Goal: Task Accomplishment & Management: Complete application form

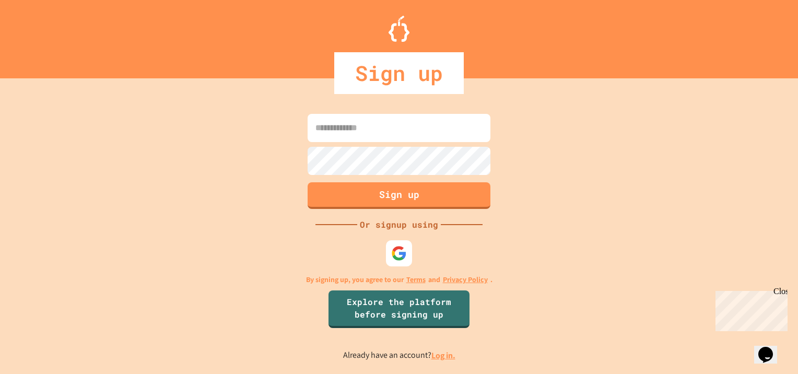
click at [405, 132] on input at bounding box center [399, 128] width 183 height 28
type input "**********"
click at [408, 195] on button "Sign up" at bounding box center [399, 194] width 186 height 27
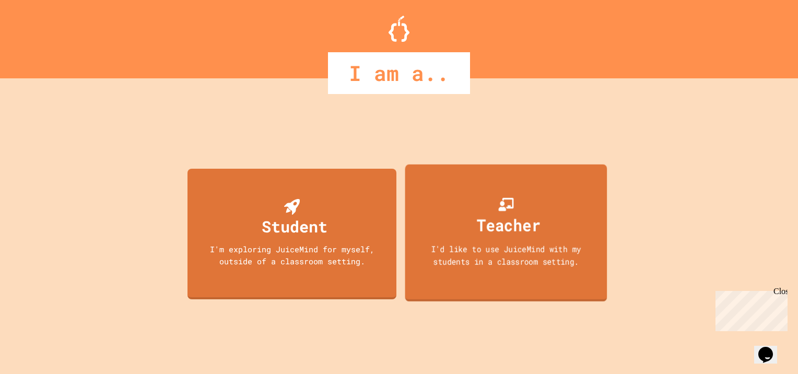
click at [489, 232] on div "Teacher" at bounding box center [509, 225] width 64 height 25
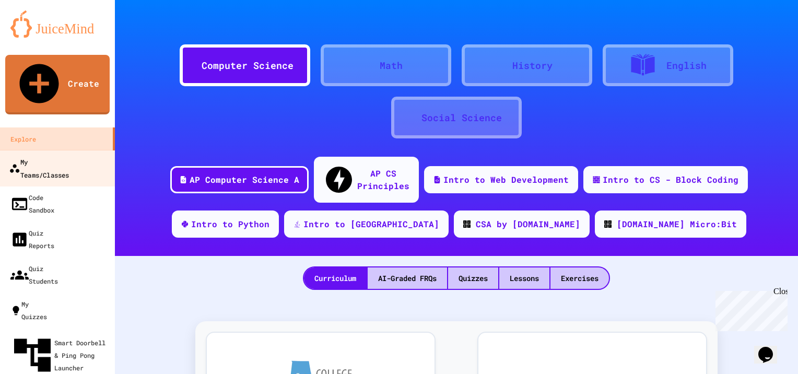
click at [61, 155] on div "My Teams/Classes" at bounding box center [39, 168] width 60 height 26
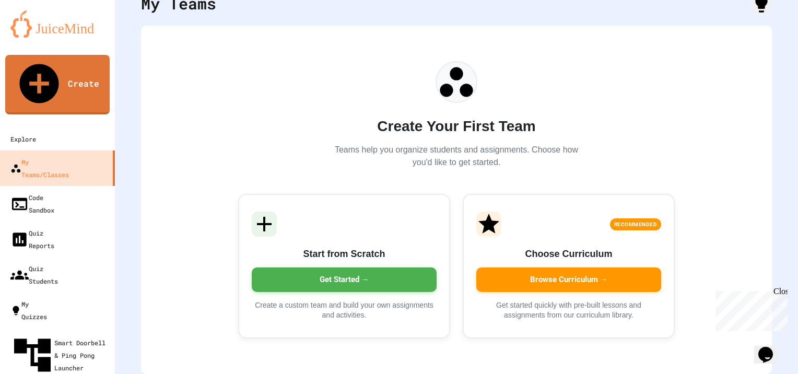
scroll to position [58, 0]
click at [84, 33] on img at bounding box center [57, 23] width 94 height 27
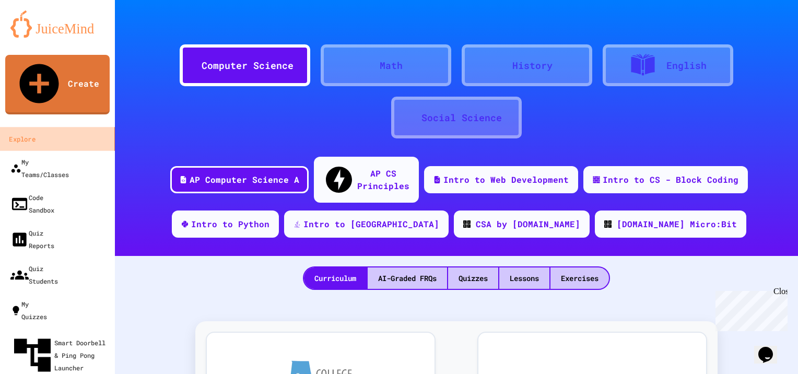
click at [35, 133] on div "Explore" at bounding box center [22, 139] width 26 height 13
click at [769, 28] on icon "My Account" at bounding box center [774, 33] width 10 height 10
click at [773, 373] on div at bounding box center [399, 374] width 798 height 0
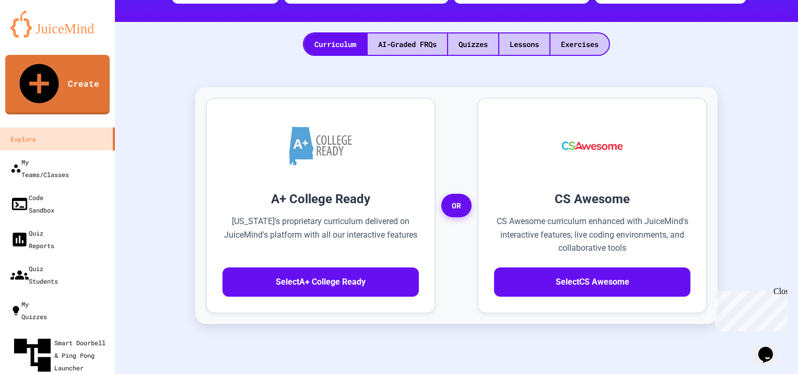
scroll to position [209, 0]
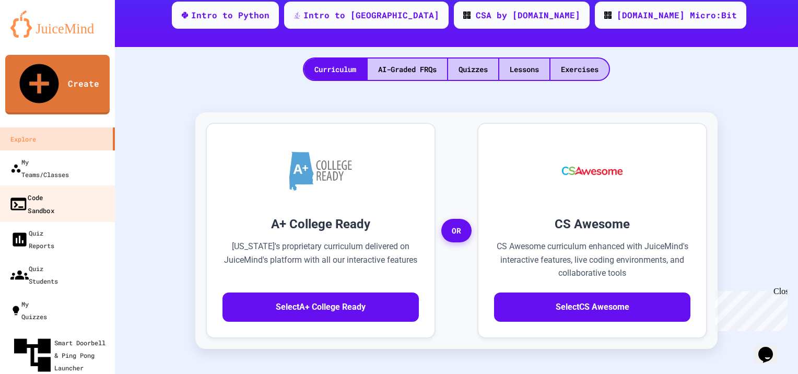
click at [54, 191] on div "Code Sandbox" at bounding box center [31, 204] width 45 height 26
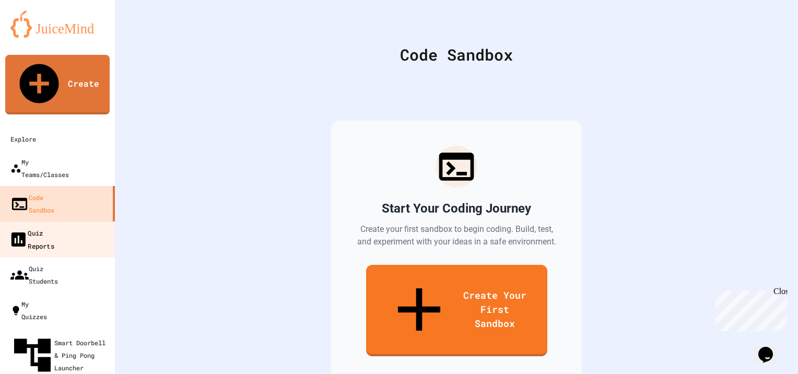
click at [50, 226] on div "Quiz Reports" at bounding box center [31, 239] width 45 height 26
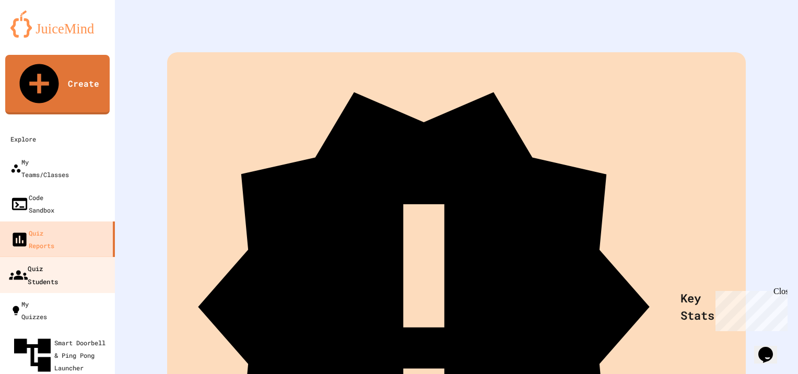
click at [44, 262] on div "Quiz Students" at bounding box center [33, 275] width 49 height 26
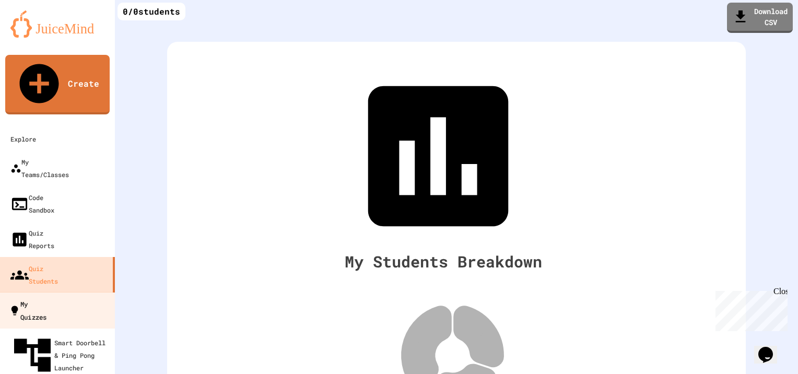
click at [42, 297] on div "My Quizzes" at bounding box center [28, 310] width 38 height 26
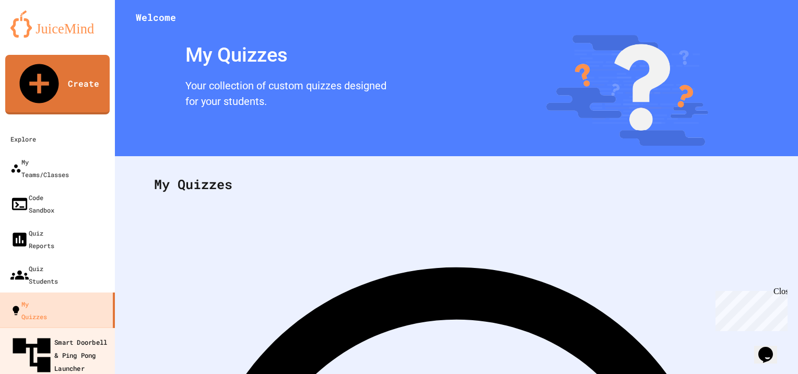
click at [49, 333] on div "Smart Doorbell & Ping Pong Launcher" at bounding box center [60, 355] width 103 height 45
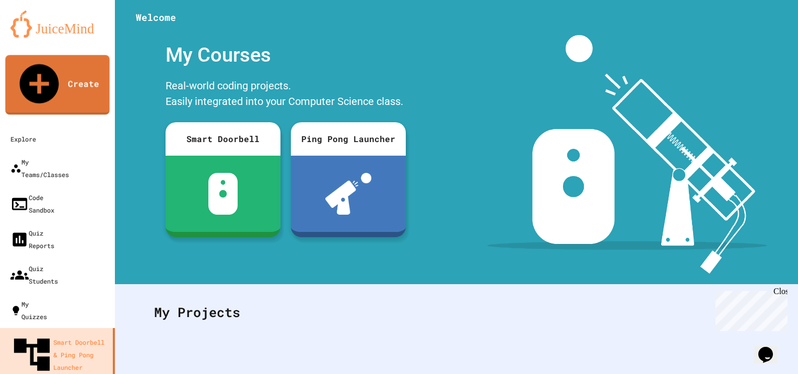
click at [67, 33] on img at bounding box center [57, 23] width 94 height 27
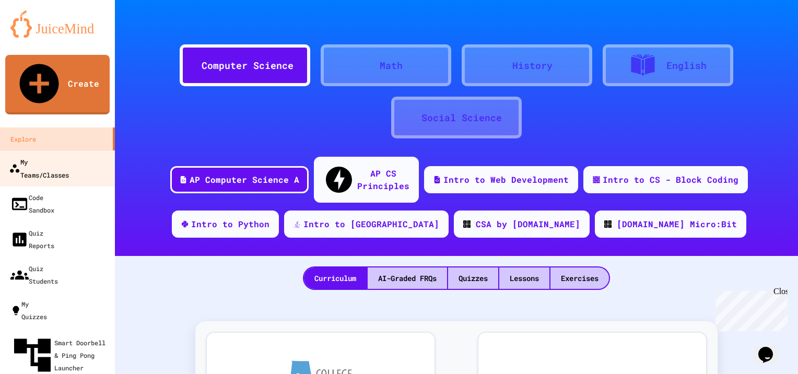
click at [44, 155] on div "My Teams/Classes" at bounding box center [39, 168] width 60 height 26
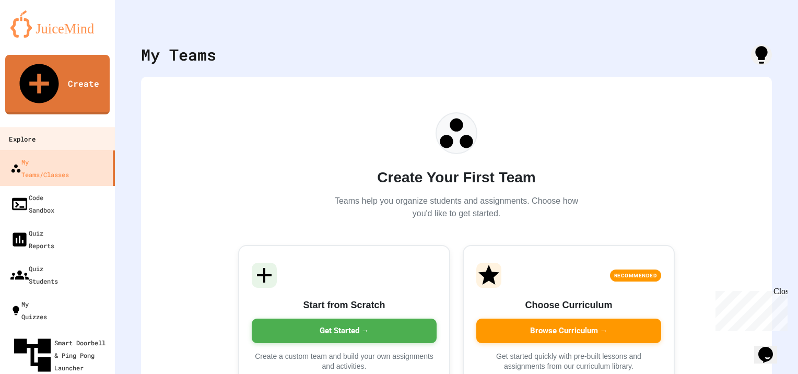
click at [35, 133] on div "Explore" at bounding box center [22, 139] width 26 height 13
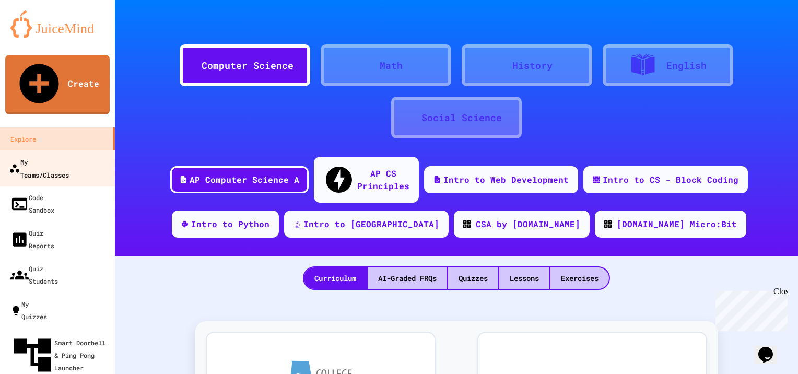
click at [50, 155] on div "My Teams/Classes" at bounding box center [39, 168] width 60 height 26
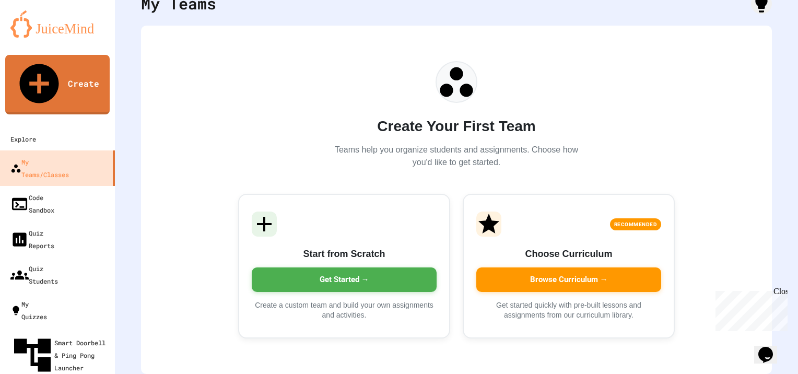
scroll to position [58, 0]
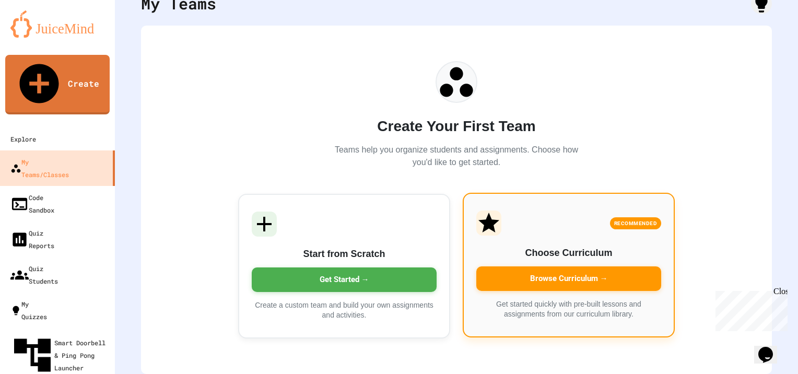
click at [559, 268] on div "Browse Curriculum →" at bounding box center [568, 278] width 185 height 25
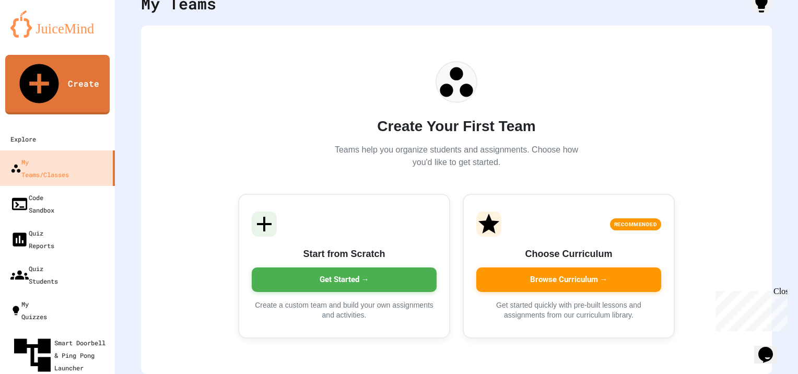
click at [56, 262] on div "Quiz Students" at bounding box center [33, 275] width 49 height 26
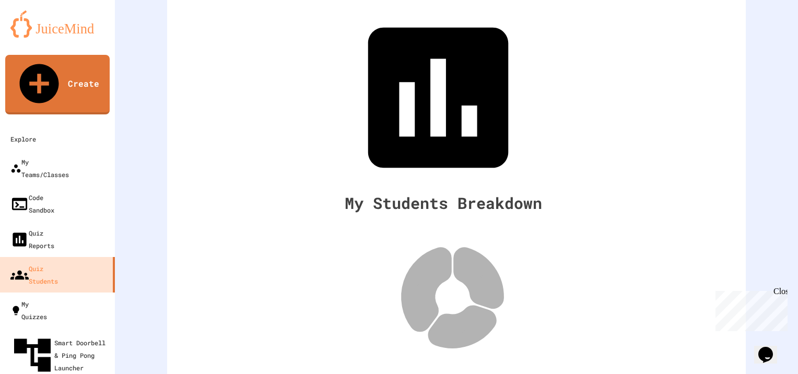
scroll to position [121, 0]
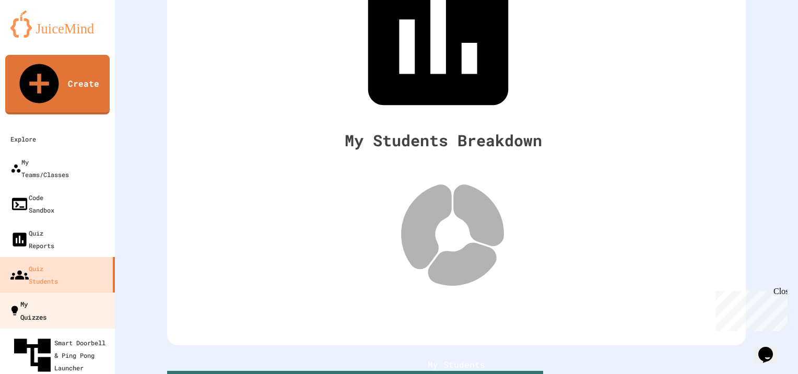
click at [46, 297] on div "My Quizzes" at bounding box center [28, 310] width 38 height 26
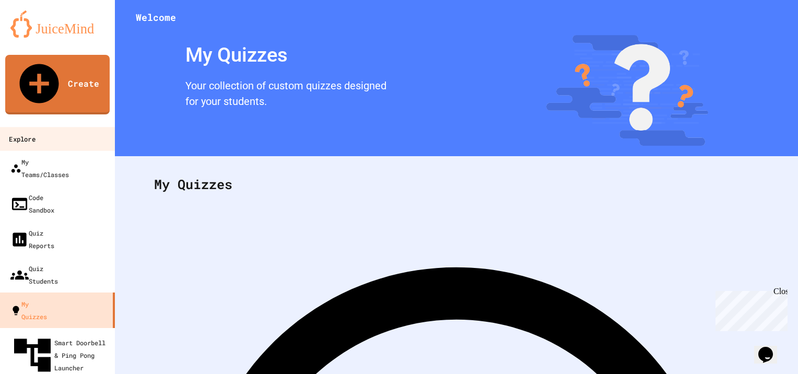
click at [35, 133] on div "Explore" at bounding box center [22, 139] width 26 height 13
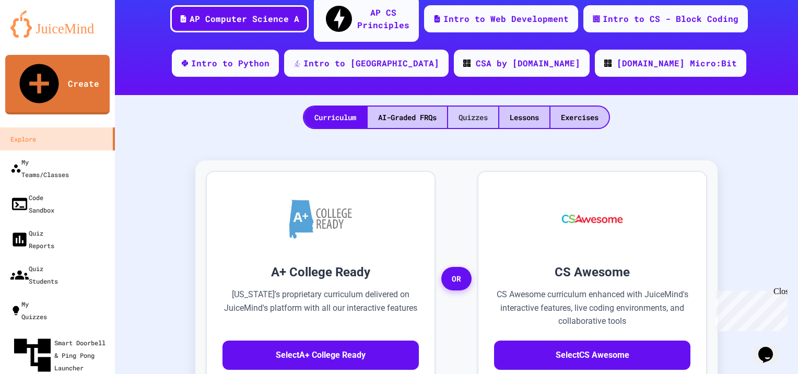
scroll to position [157, 0]
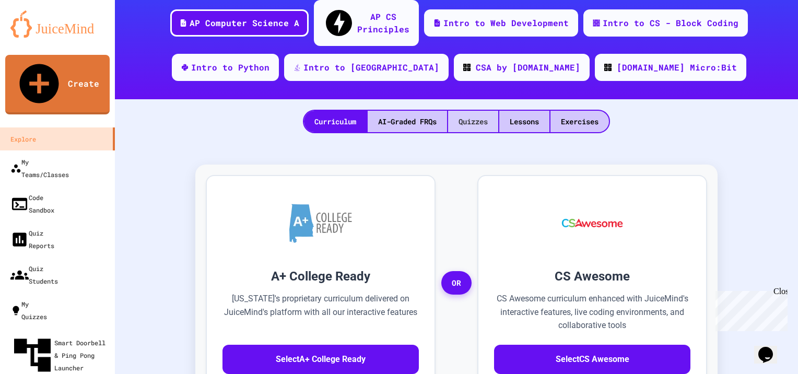
click at [456, 111] on div "Quizzes" at bounding box center [473, 121] width 50 height 21
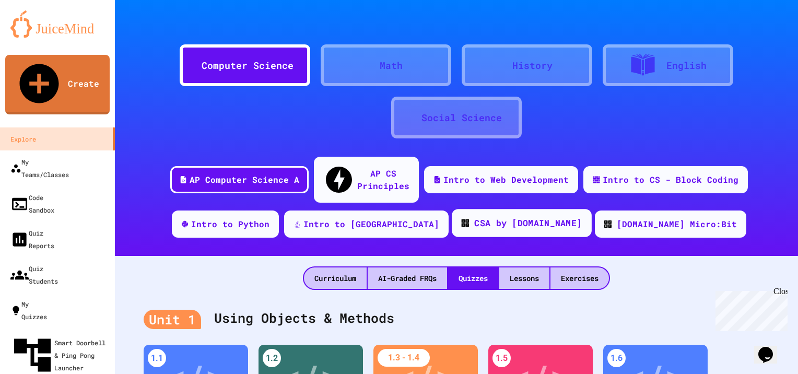
click at [491, 217] on div "CSA by [DOMAIN_NAME]" at bounding box center [528, 223] width 108 height 13
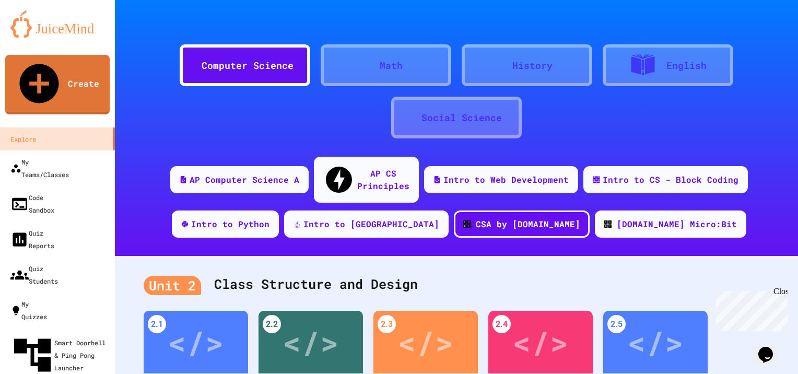
click at [196, 65] on icon at bounding box center [196, 65] width 0 height 0
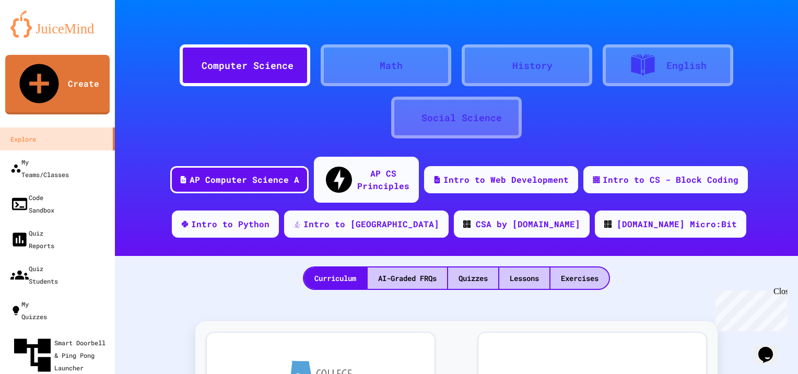
click at [196, 65] on icon at bounding box center [196, 65] width 0 height 0
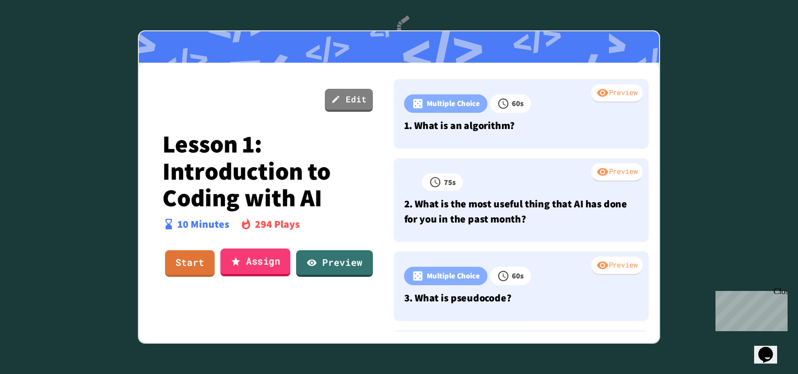
click at [261, 263] on link "Assign" at bounding box center [255, 263] width 70 height 28
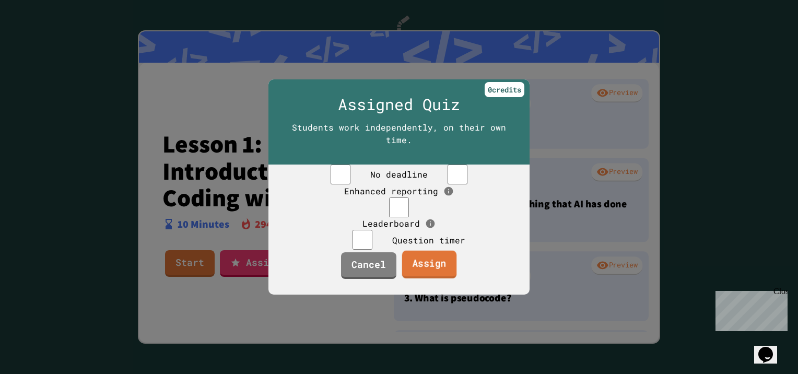
click at [420, 279] on link "Assign" at bounding box center [429, 265] width 55 height 28
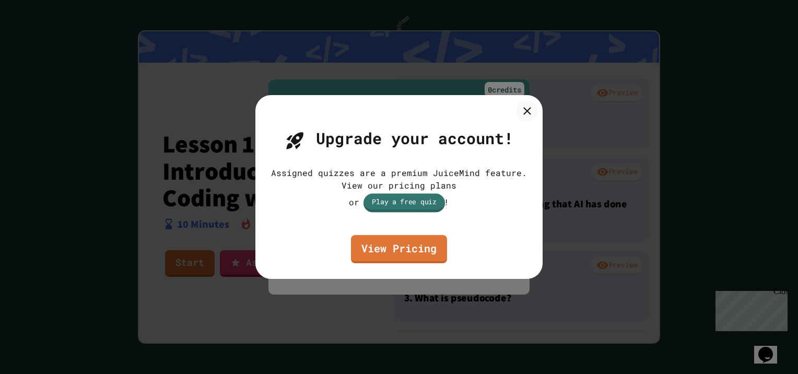
click at [409, 202] on link "Play a free quiz" at bounding box center [403, 202] width 81 height 19
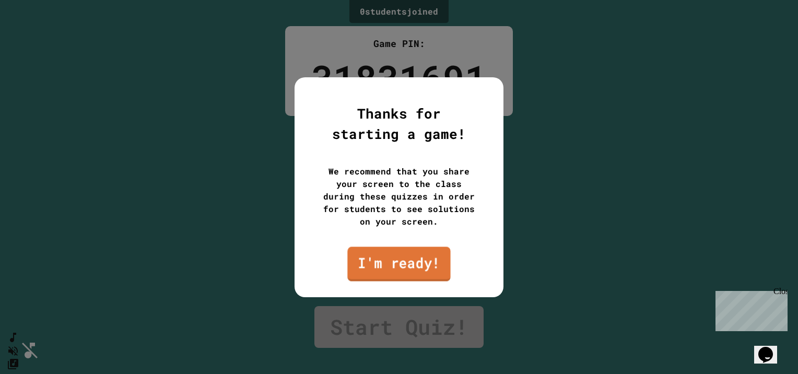
click at [398, 264] on link "I'm ready!" at bounding box center [398, 264] width 103 height 34
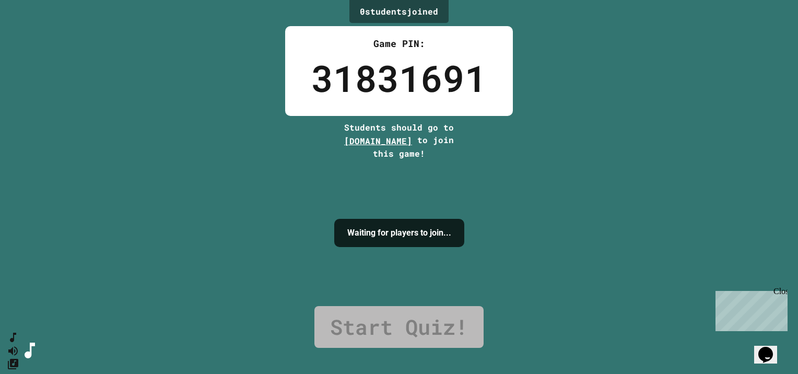
click at [532, 157] on div "0 student s joined Game PIN: 31831691 Students should go to play.juicemind.com …" at bounding box center [399, 187] width 798 height 374
